Goal: Check status: Check status

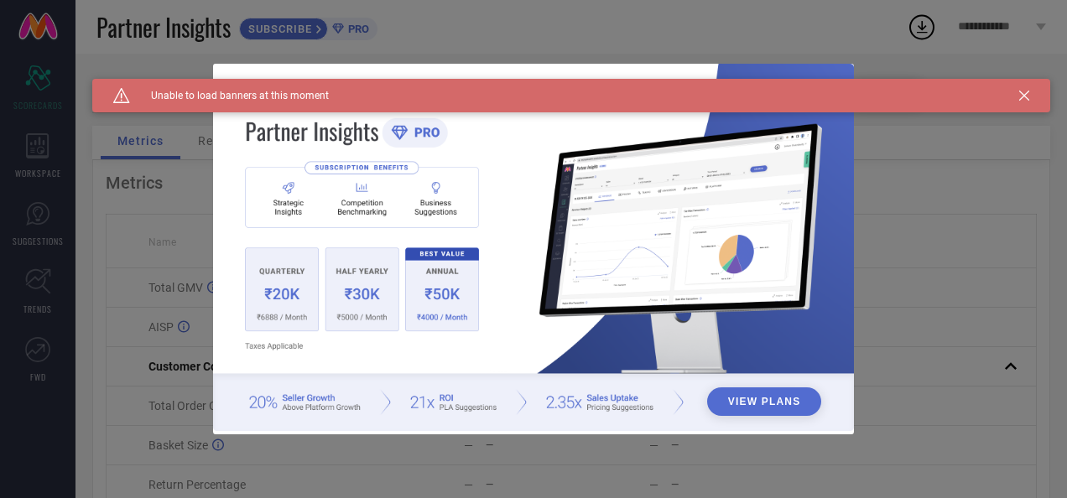
click at [1027, 94] on icon at bounding box center [1024, 96] width 10 height 10
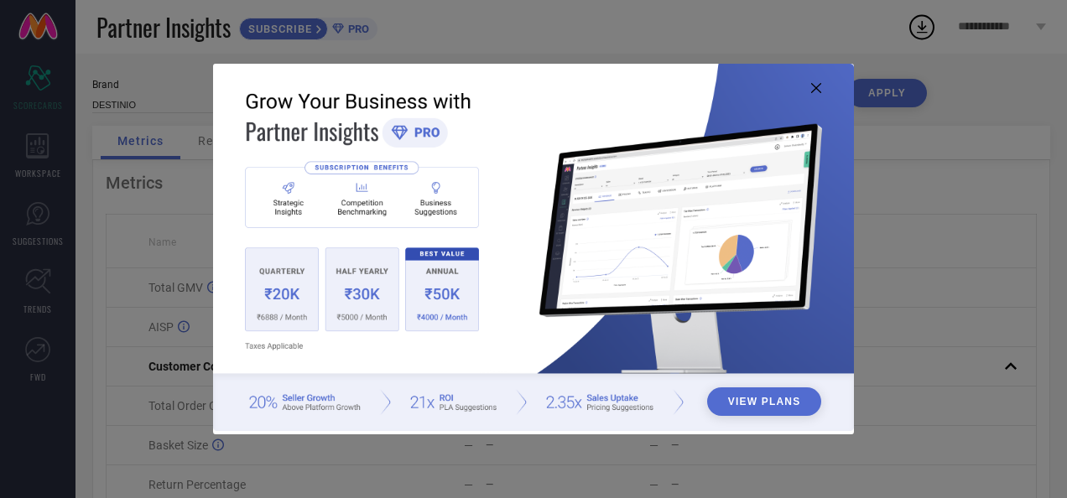
click at [810, 87] on img at bounding box center [533, 248] width 640 height 368
click at [819, 84] on icon at bounding box center [816, 88] width 10 height 10
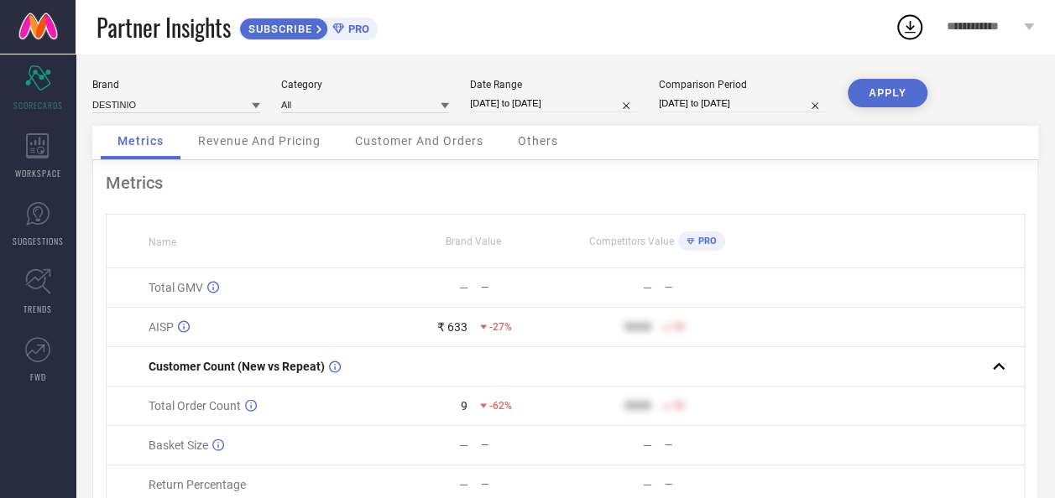
click at [508, 91] on div "Date Range [DATE] to [DATE]" at bounding box center [554, 96] width 168 height 34
click at [517, 110] on input "[DATE] to [DATE]" at bounding box center [554, 104] width 168 height 18
select select "8"
select select "2025"
select select "9"
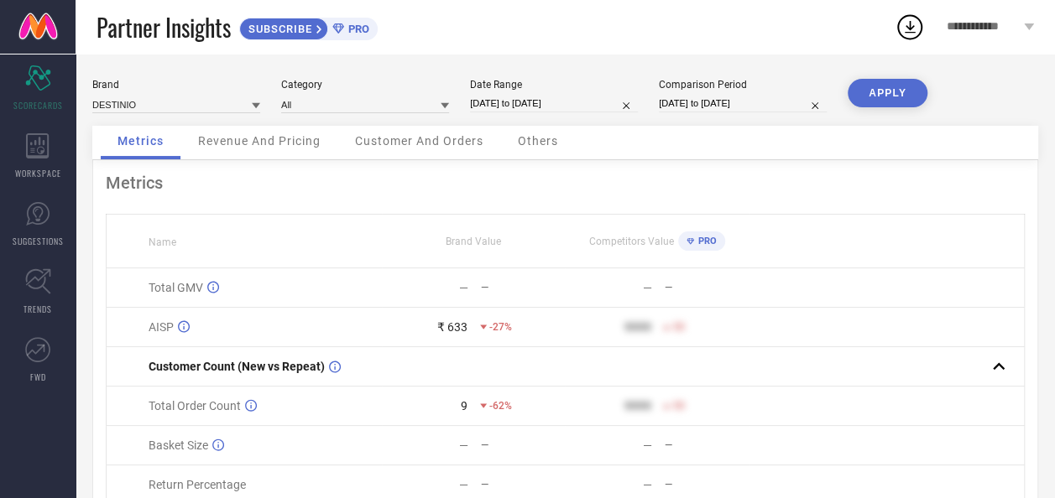
select select "2025"
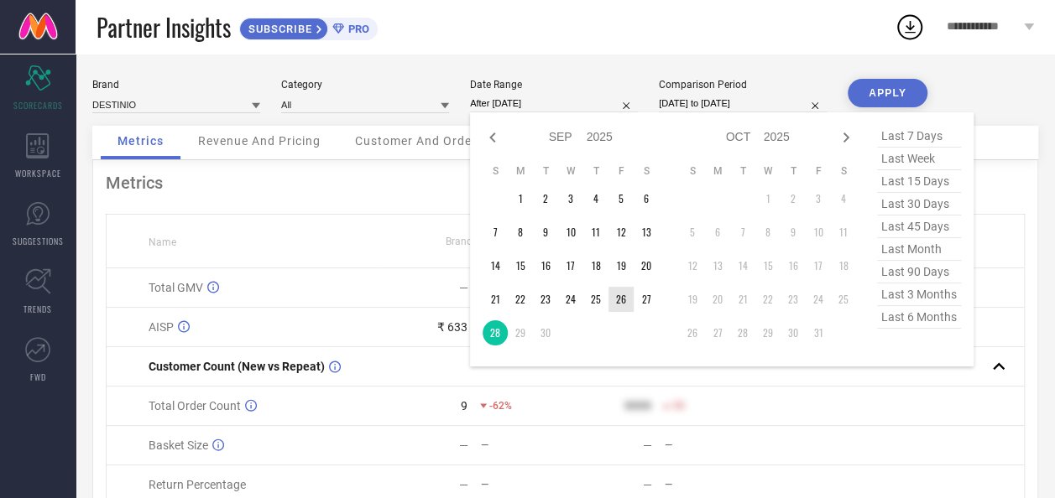
click at [624, 302] on td "26" at bounding box center [620, 299] width 25 height 25
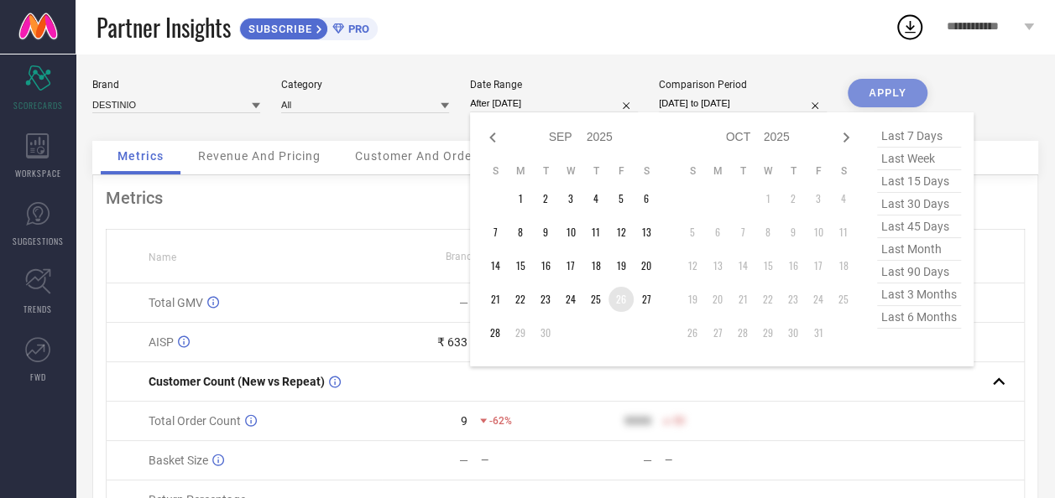
type input "[DATE] to [DATE]"
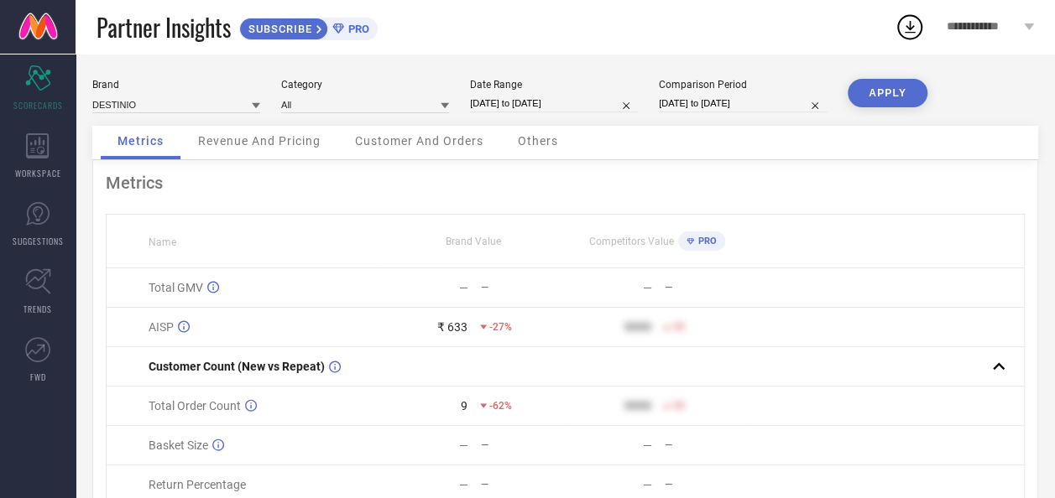
click at [887, 94] on button "APPLY" at bounding box center [887, 93] width 80 height 29
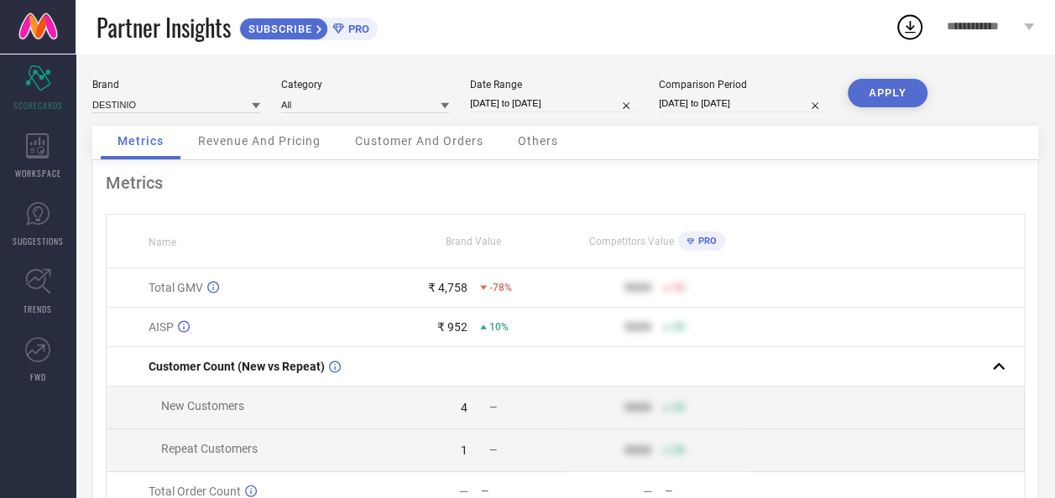
click at [557, 106] on input "[DATE] to [DATE]" at bounding box center [554, 104] width 168 height 18
select select "8"
select select "2025"
select select "9"
select select "2025"
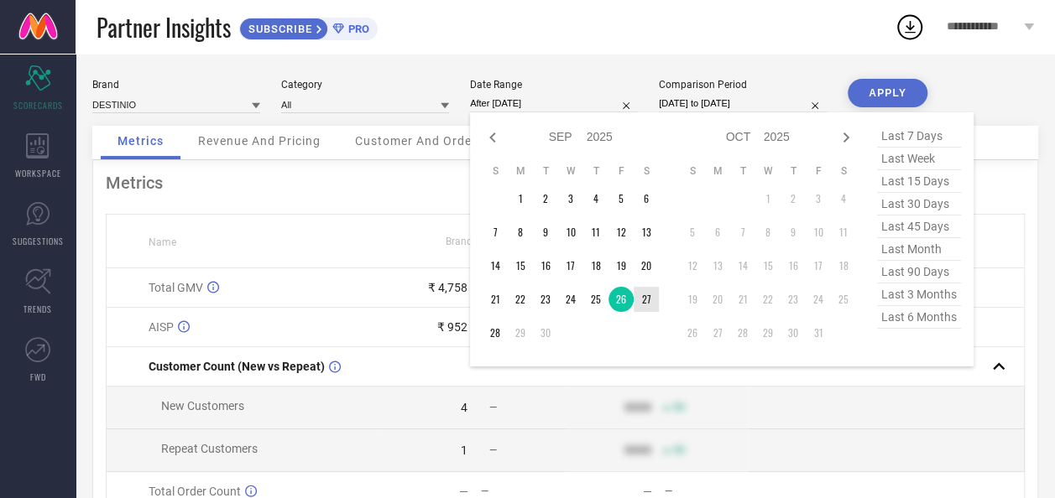
click at [648, 302] on td "27" at bounding box center [645, 299] width 25 height 25
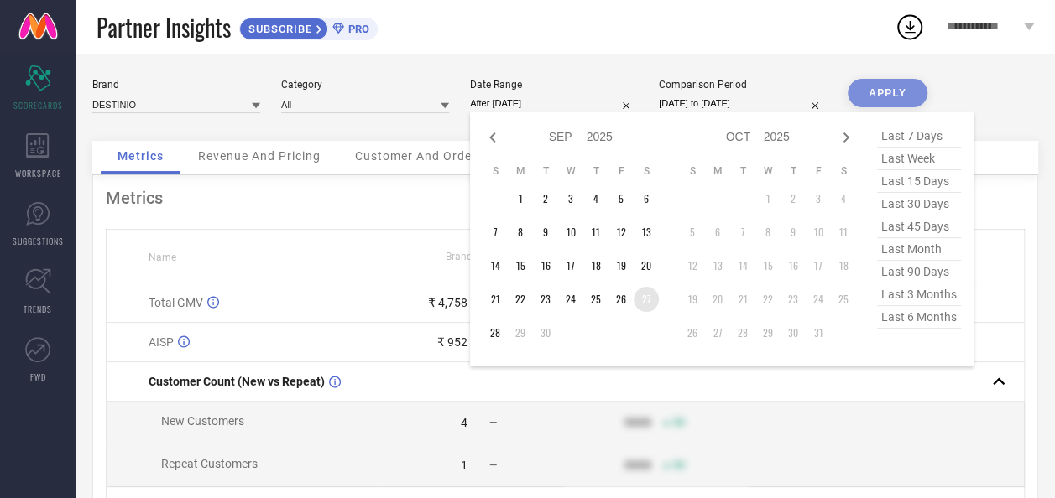
type input "[DATE] to [DATE]"
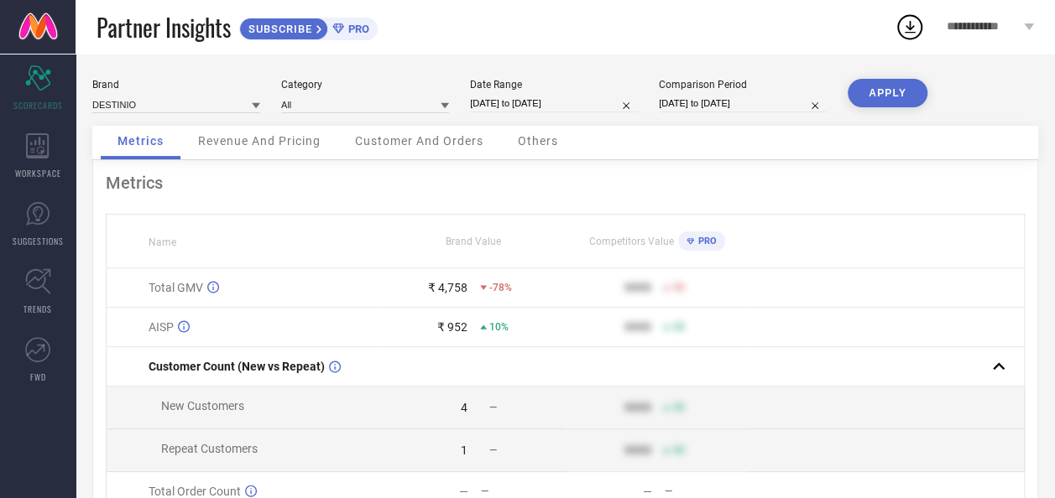
click at [886, 97] on button "APPLY" at bounding box center [887, 93] width 80 height 29
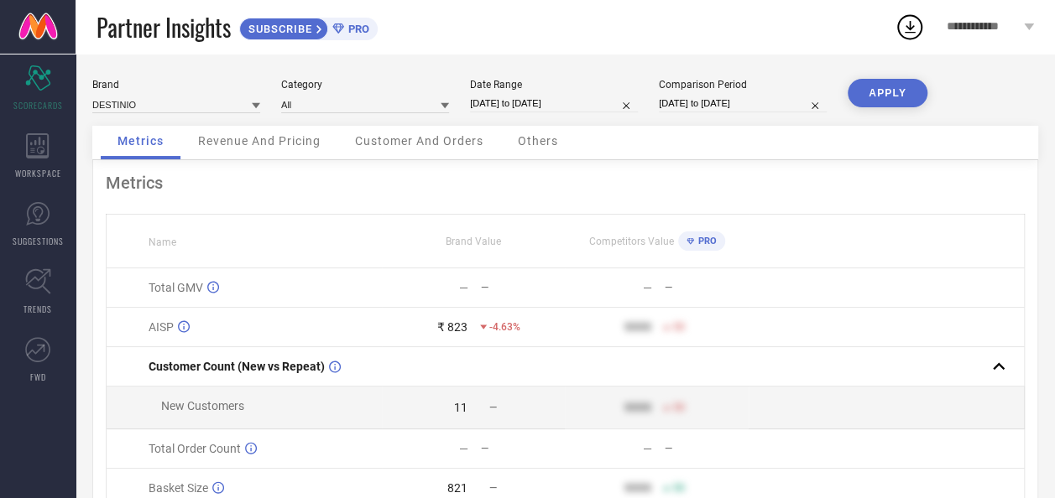
click at [268, 148] on span "Revenue And Pricing" at bounding box center [259, 140] width 122 height 13
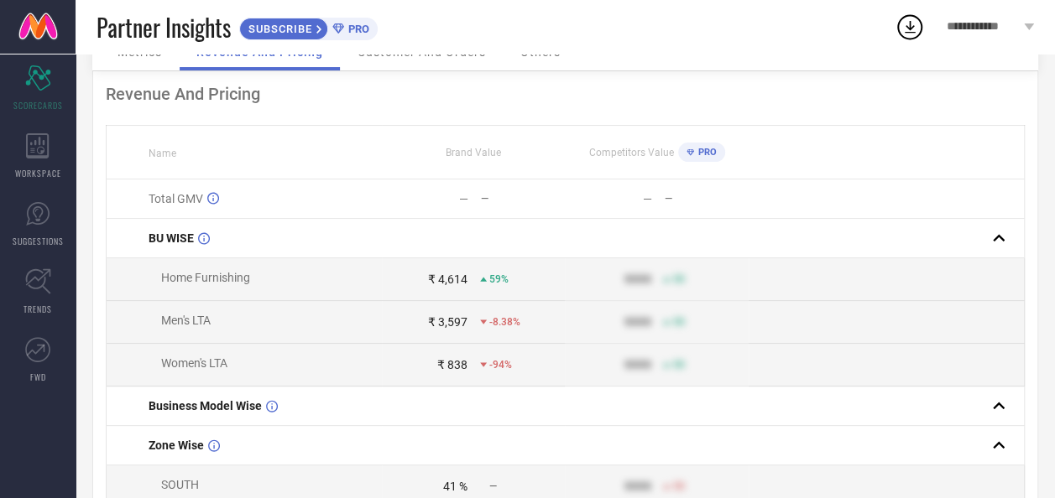
scroll to position [84, 0]
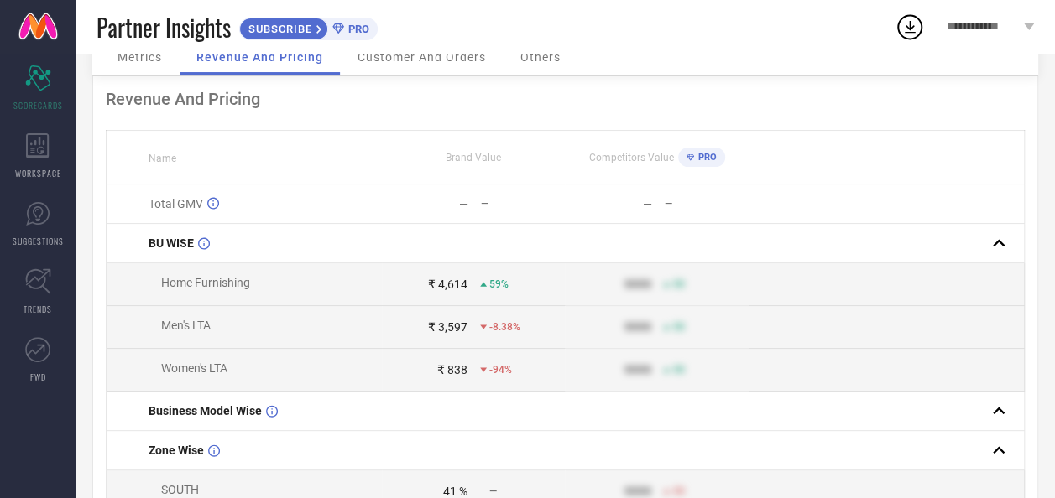
click at [130, 54] on span "Metrics" at bounding box center [139, 56] width 44 height 13
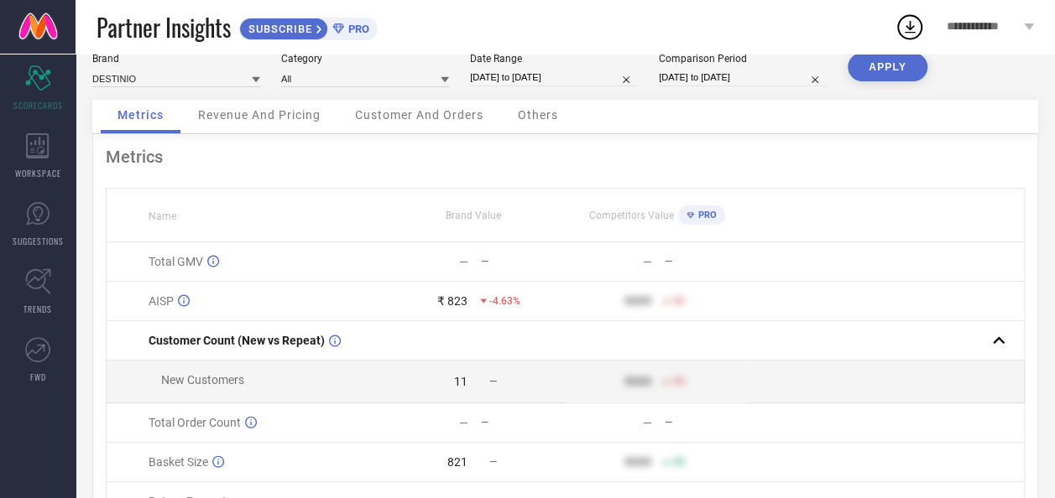
scroll to position [0, 0]
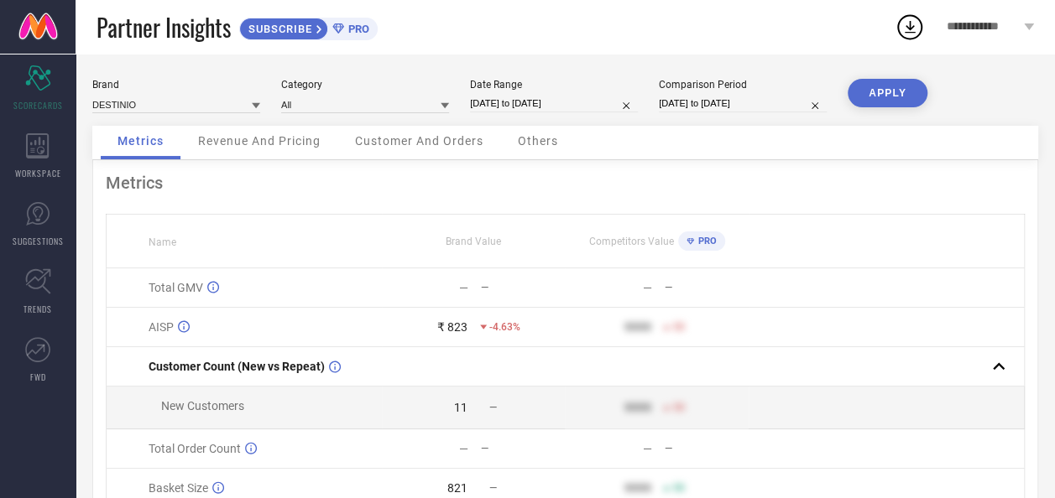
select select "8"
select select "2025"
select select "9"
select select "2025"
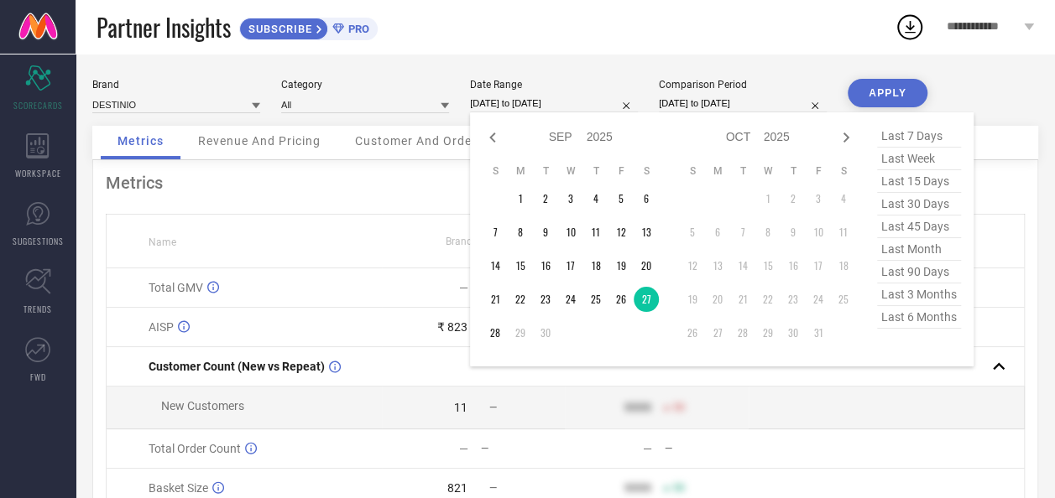
click at [523, 103] on input "[DATE] to [DATE]" at bounding box center [554, 104] width 168 height 18
click at [618, 305] on td "26" at bounding box center [620, 299] width 25 height 25
type input "[DATE] to [DATE]"
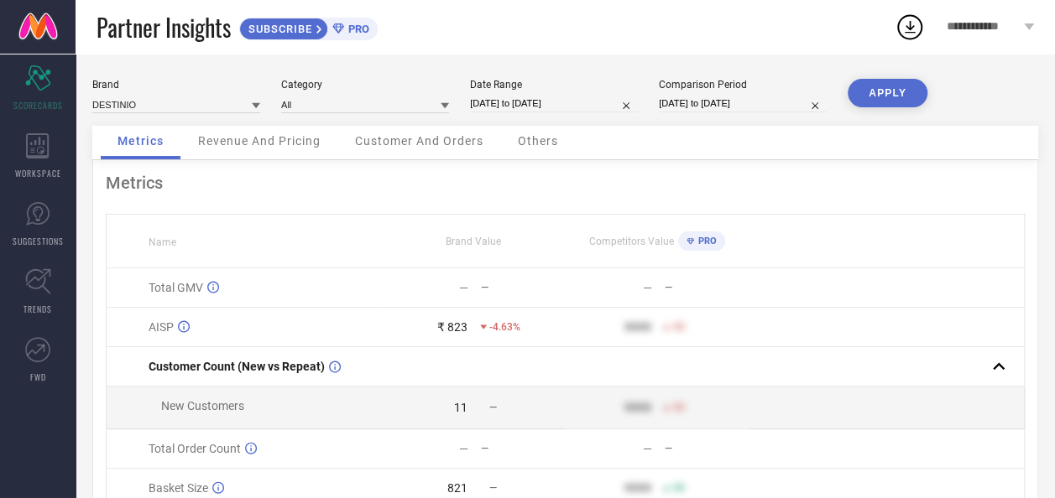
click at [921, 82] on button "APPLY" at bounding box center [887, 93] width 80 height 29
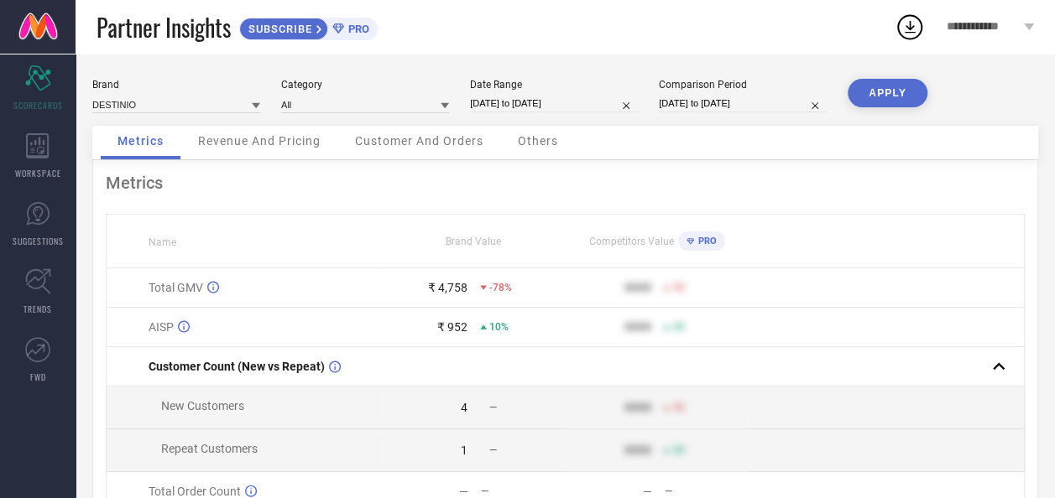
click at [258, 146] on span "Revenue And Pricing" at bounding box center [259, 140] width 122 height 13
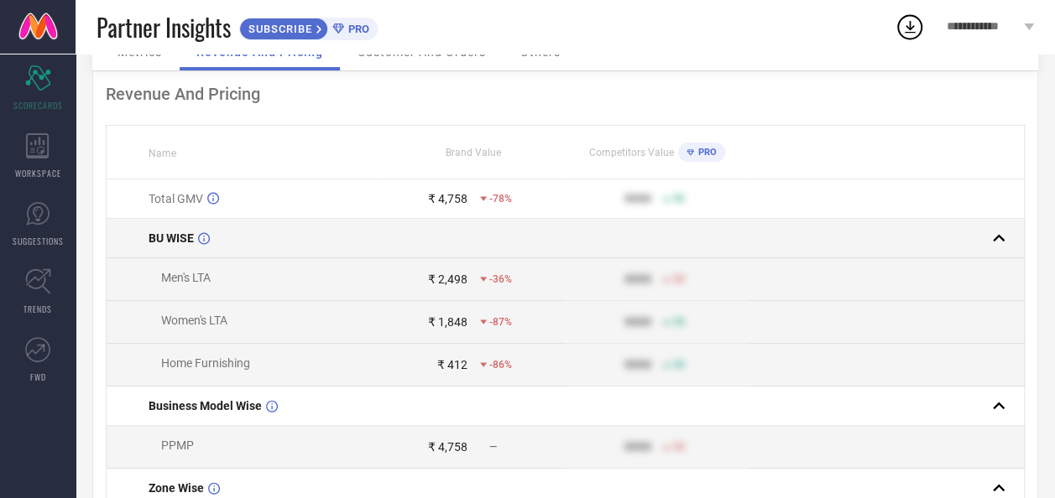
scroll to position [84, 0]
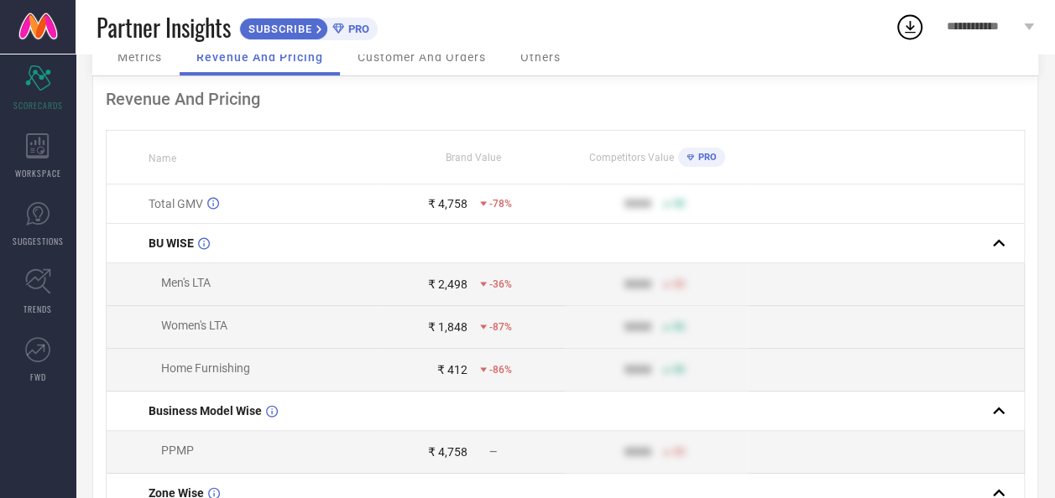
click at [135, 42] on span "Partner Insights" at bounding box center [163, 27] width 134 height 34
click at [135, 52] on div "Partner Insights SUBSCRIBE PRO" at bounding box center [495, 27] width 798 height 54
click at [134, 64] on span "Metrics" at bounding box center [139, 56] width 44 height 13
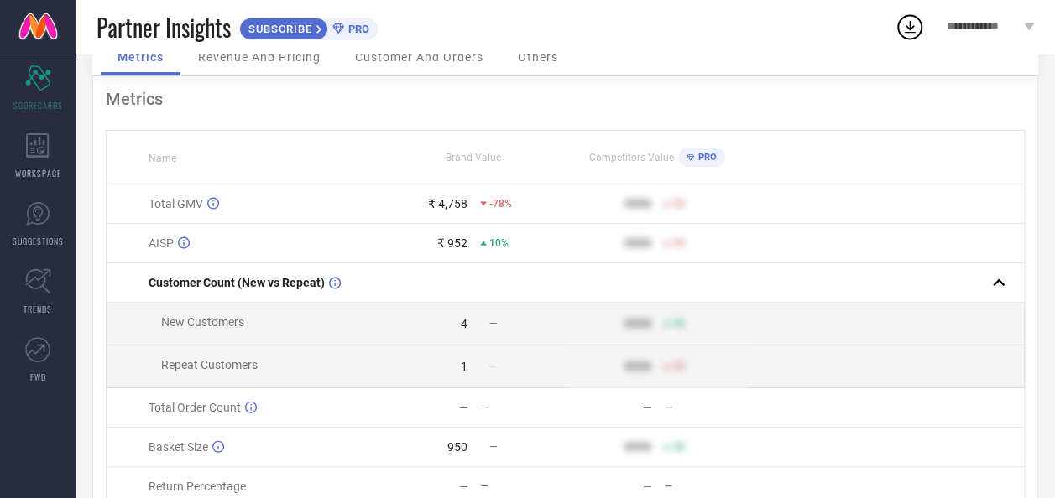
click at [247, 56] on span "Revenue And Pricing" at bounding box center [259, 56] width 122 height 13
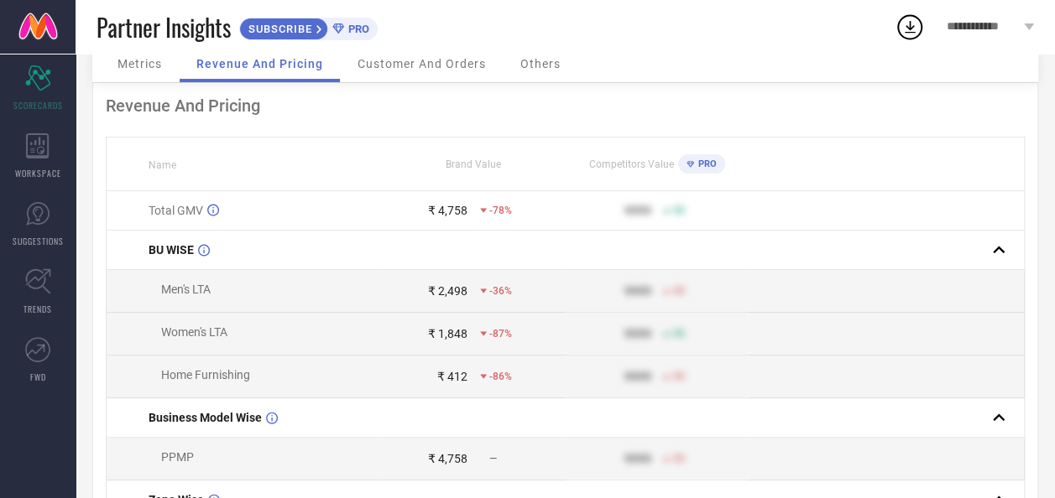
scroll to position [0, 0]
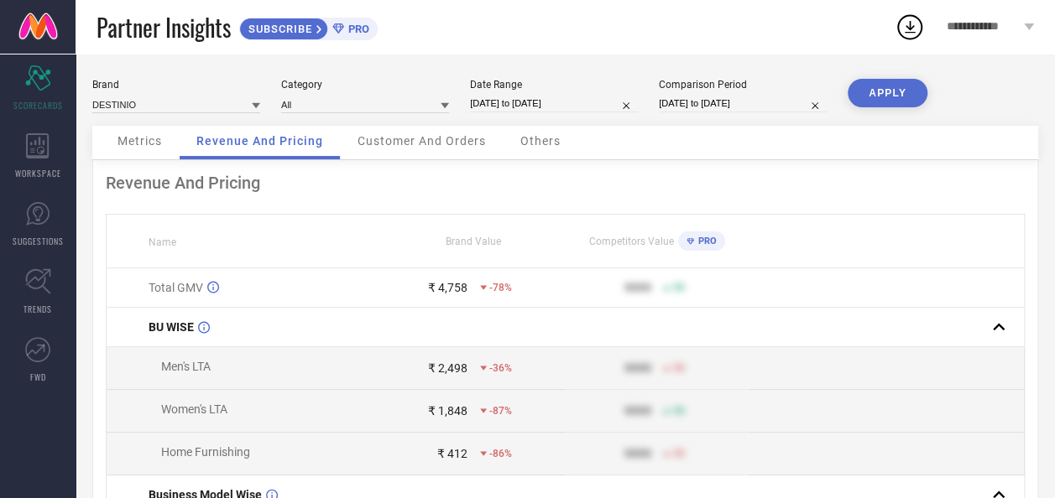
select select "8"
select select "2025"
select select "9"
select select "2025"
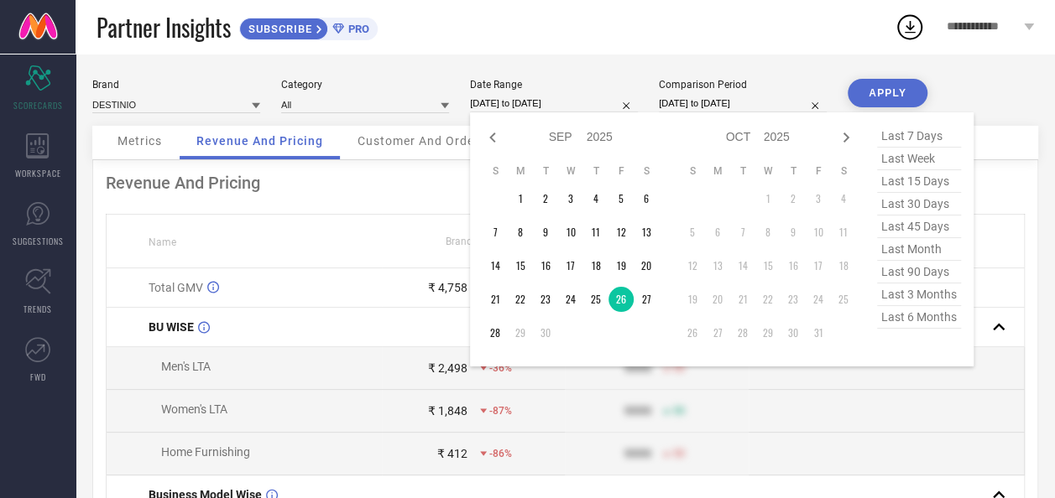
click at [538, 99] on input "[DATE] to [DATE]" at bounding box center [554, 104] width 168 height 18
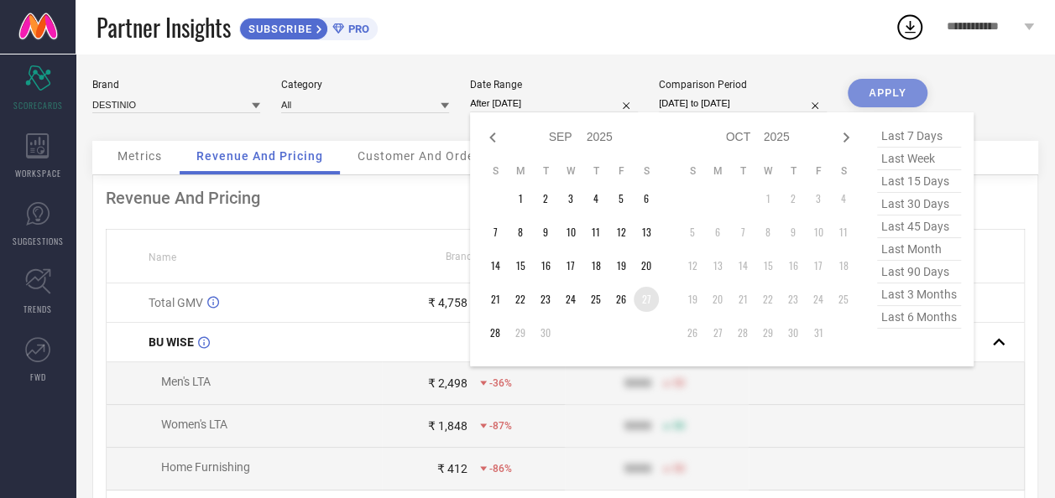
click at [643, 299] on td "27" at bounding box center [645, 299] width 25 height 25
type input "[DATE] to [DATE]"
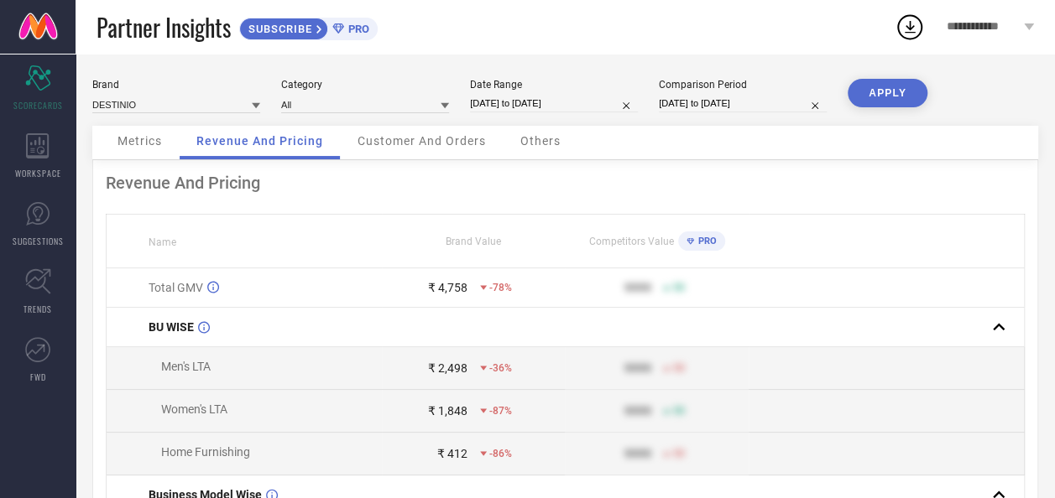
click at [882, 102] on button "APPLY" at bounding box center [887, 93] width 80 height 29
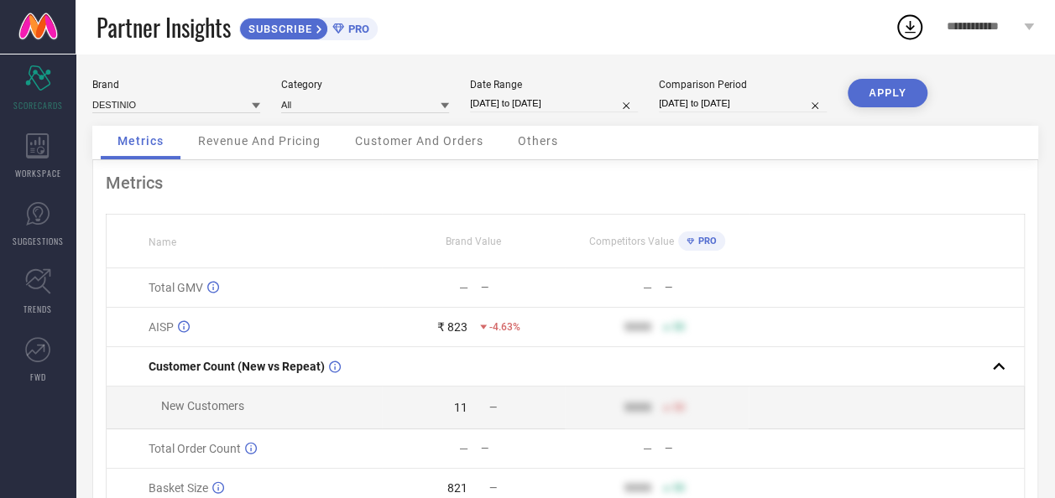
click at [257, 143] on span "Revenue And Pricing" at bounding box center [259, 140] width 122 height 13
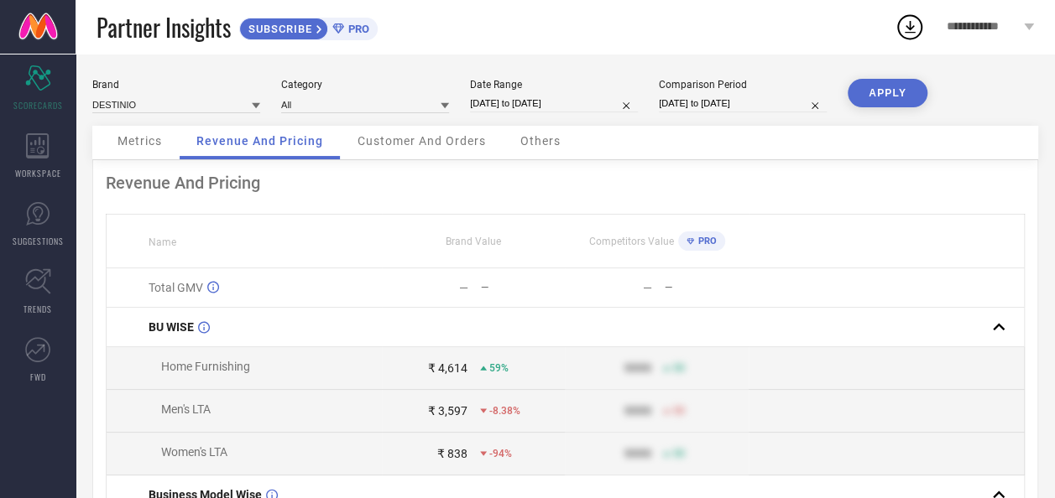
click at [537, 98] on input "[DATE] to [DATE]" at bounding box center [554, 104] width 168 height 18
select select "8"
select select "2025"
select select "9"
select select "2025"
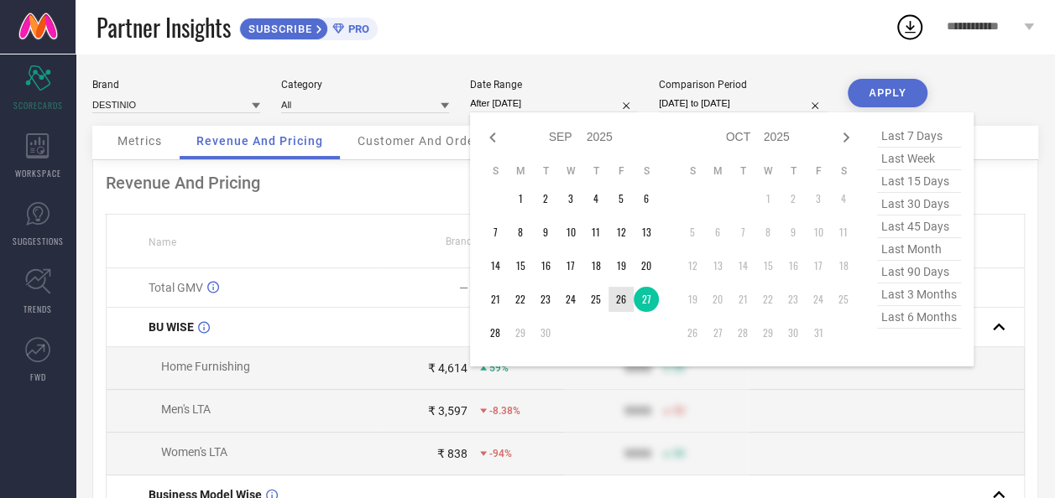
click at [622, 304] on td "26" at bounding box center [620, 299] width 25 height 25
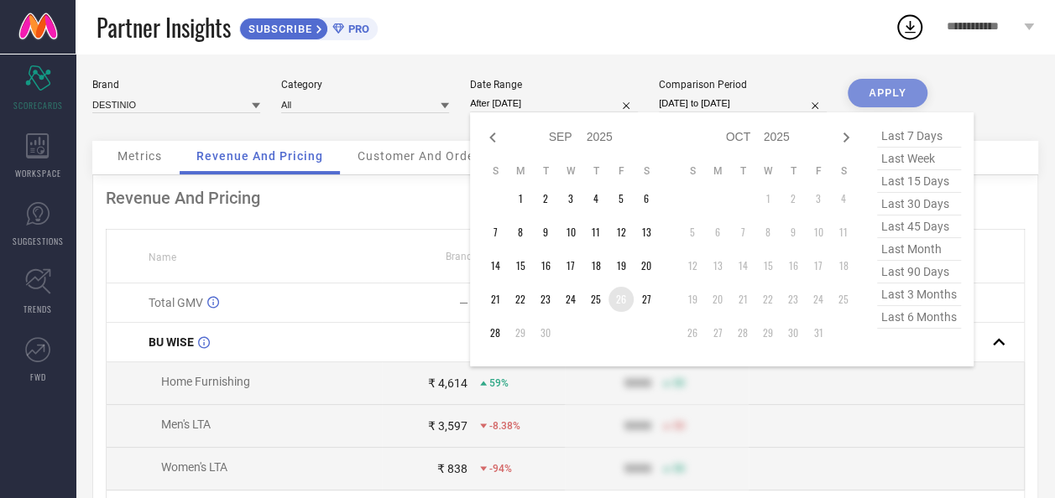
type input "[DATE] to [DATE]"
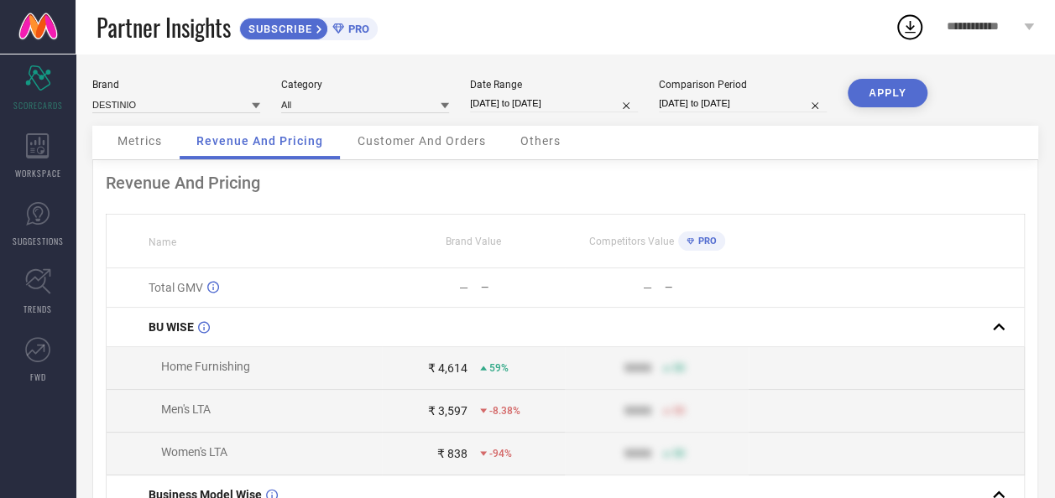
click at [904, 86] on button "APPLY" at bounding box center [887, 93] width 80 height 29
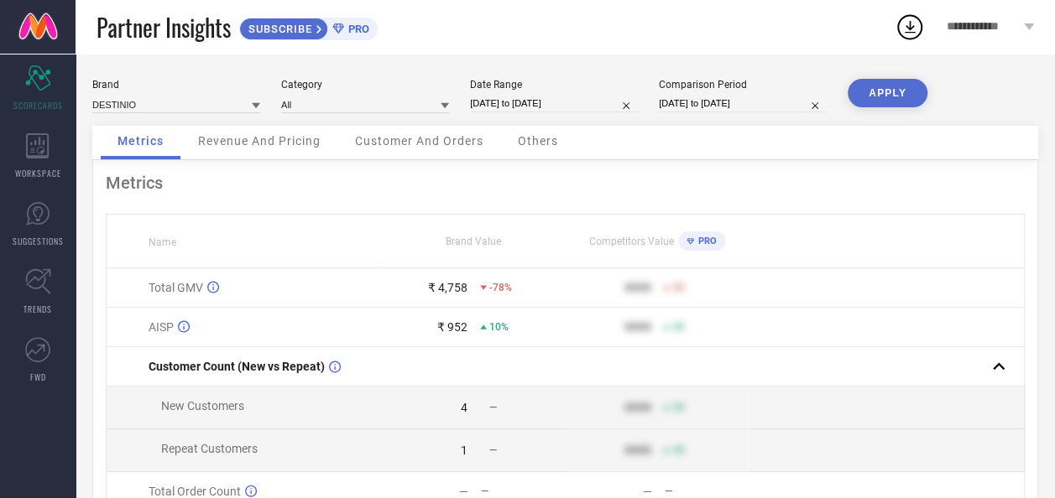
click at [307, 135] on span "Revenue And Pricing" at bounding box center [259, 140] width 122 height 13
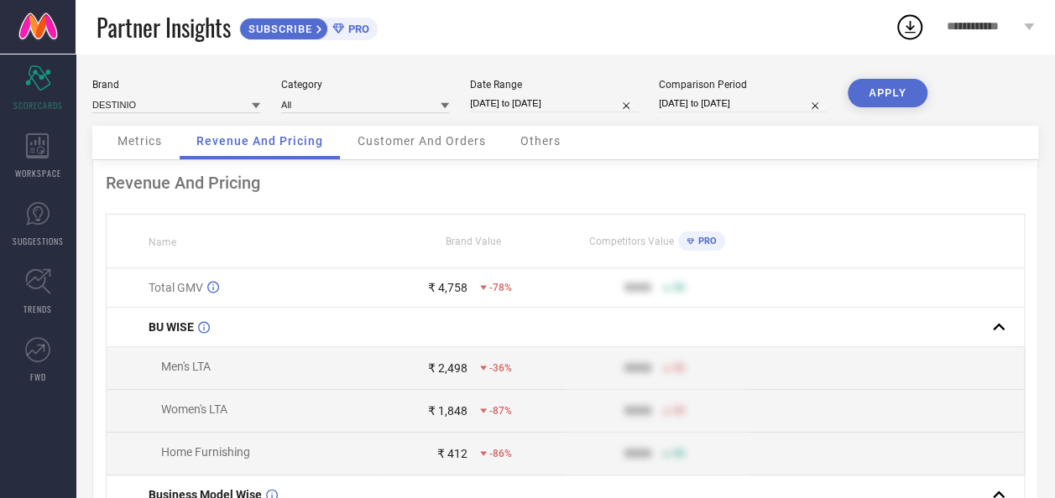
click at [472, 148] on span "Customer And Orders" at bounding box center [421, 140] width 128 height 13
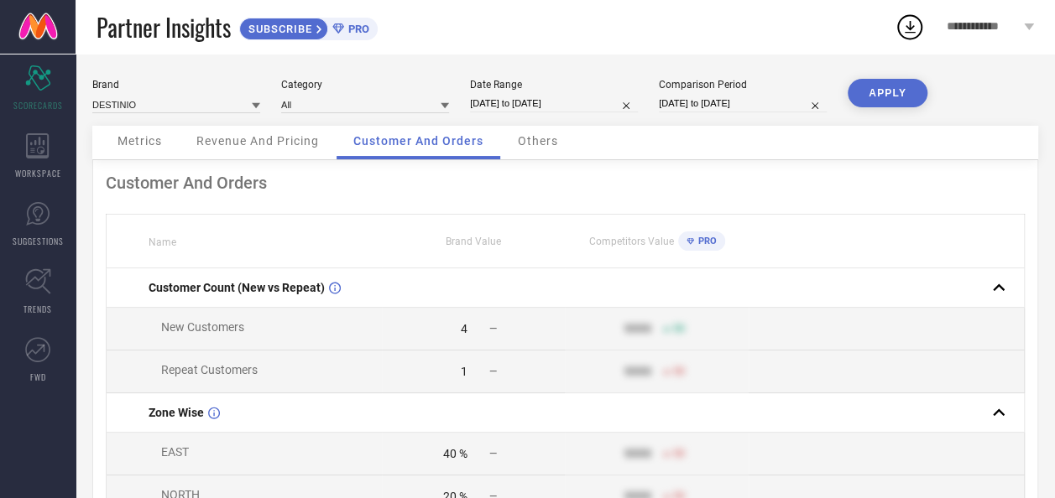
click at [121, 144] on span "Metrics" at bounding box center [139, 140] width 44 height 13
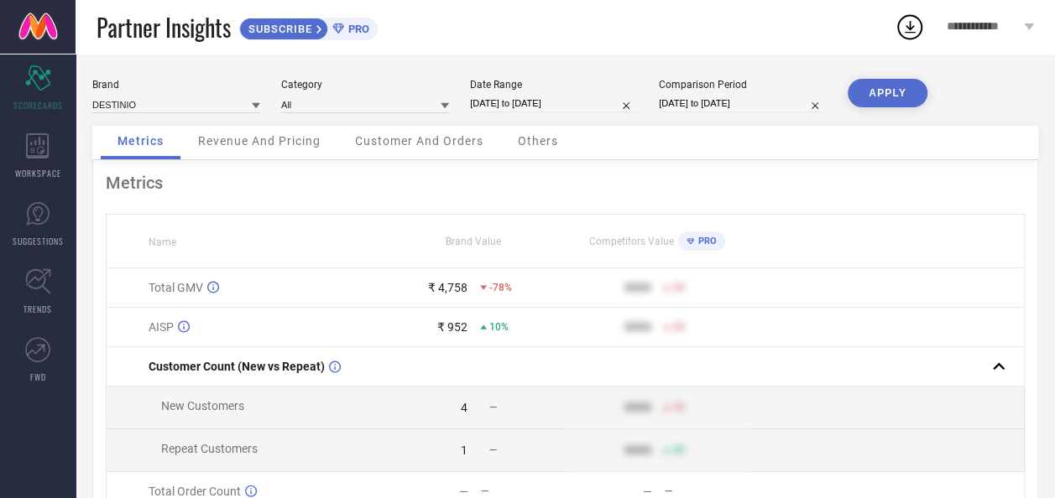
click at [299, 145] on span "Revenue And Pricing" at bounding box center [259, 140] width 122 height 13
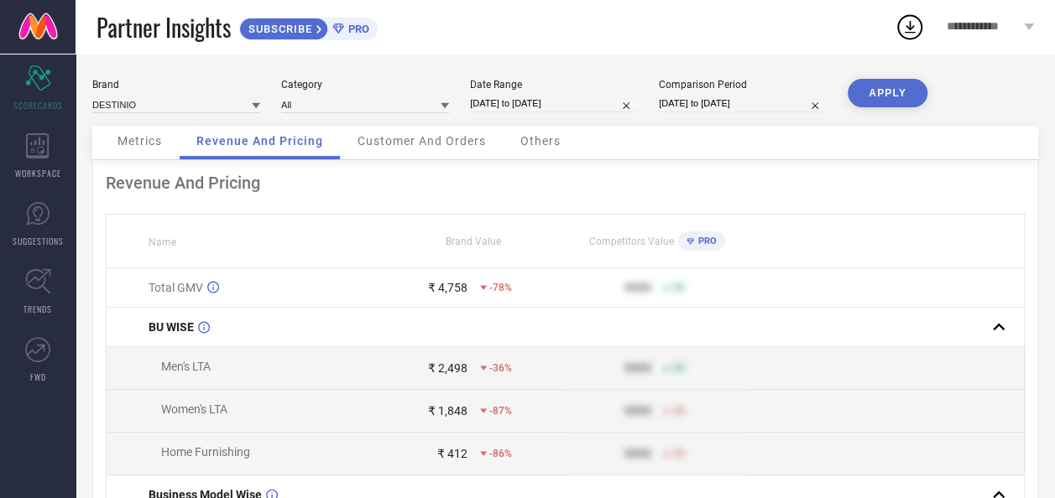
click at [133, 147] on span "Metrics" at bounding box center [139, 140] width 44 height 13
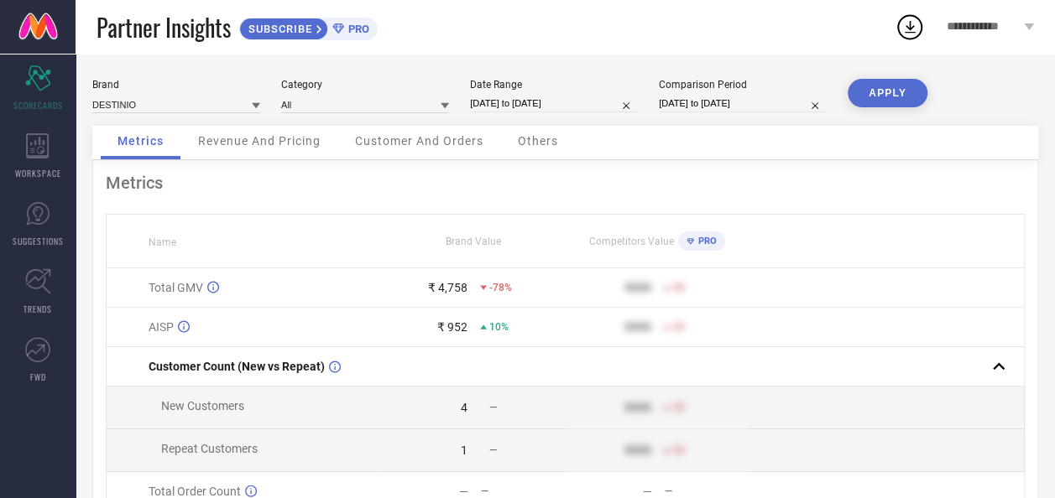
click at [513, 99] on input "[DATE] to [DATE]" at bounding box center [554, 104] width 168 height 18
select select "8"
select select "2025"
select select "9"
select select "2025"
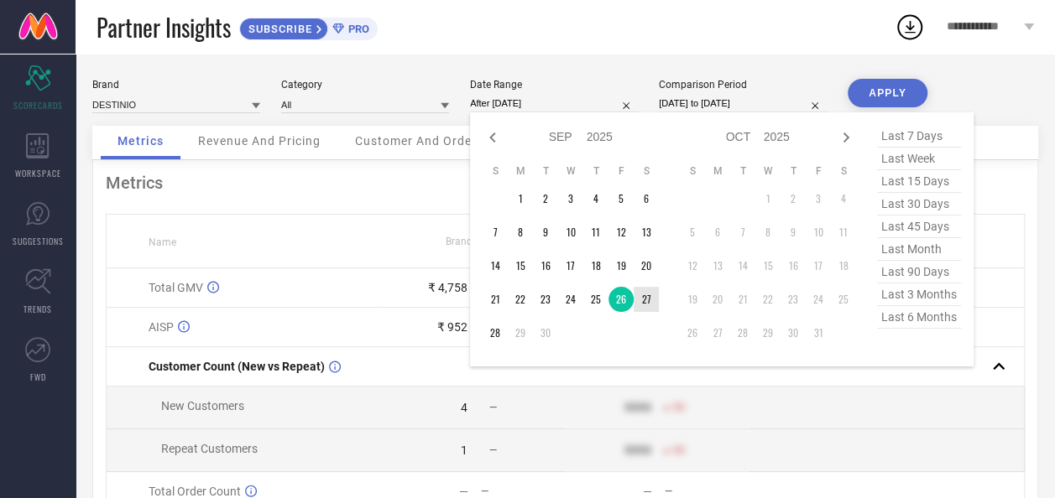
click at [647, 297] on td "27" at bounding box center [645, 299] width 25 height 25
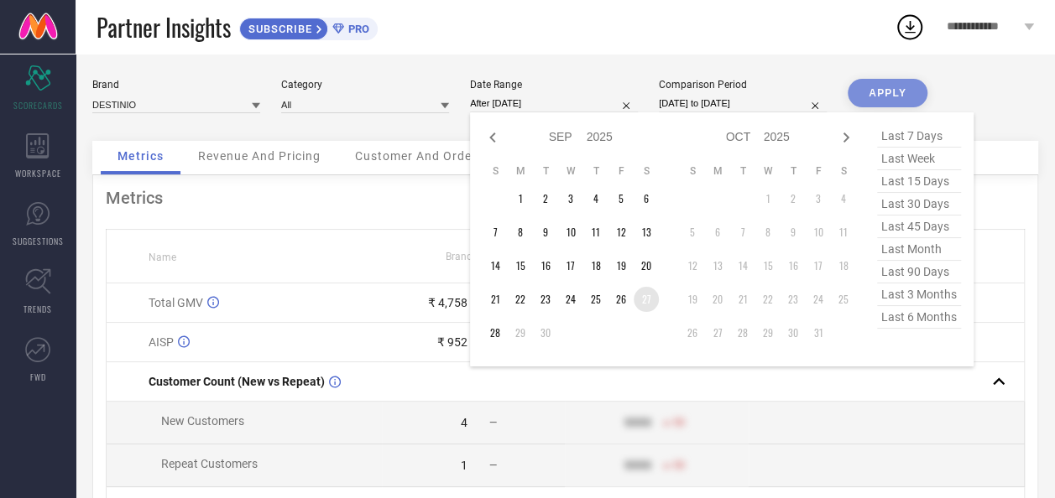
type input "[DATE] to [DATE]"
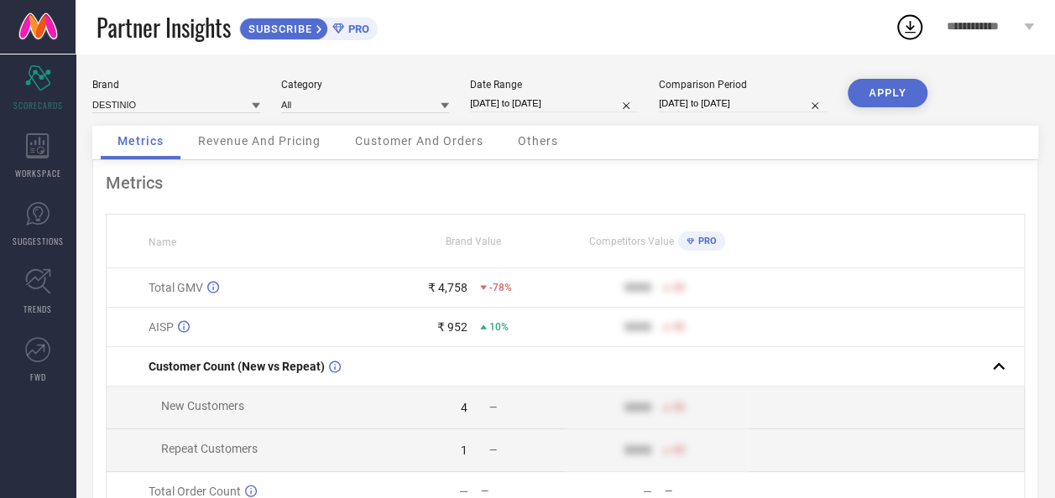
click at [886, 94] on button "APPLY" at bounding box center [887, 93] width 80 height 29
